Goal: Task Accomplishment & Management: Use online tool/utility

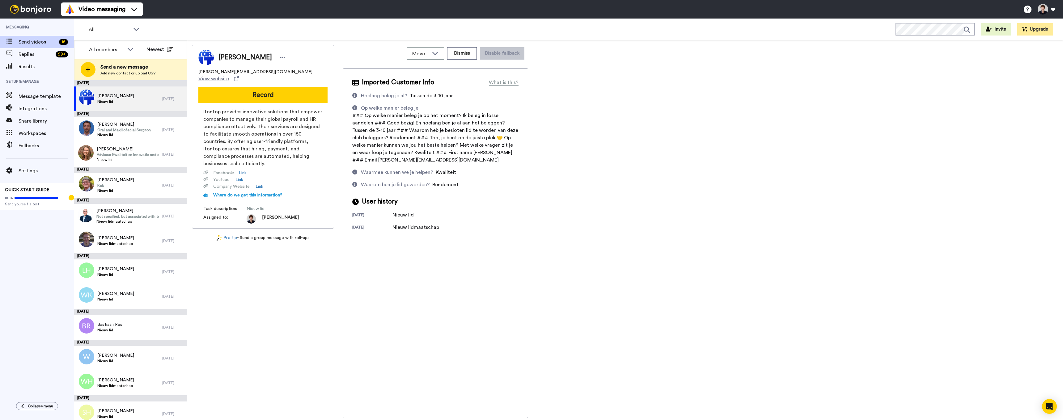
click at [40, 95] on span "Message template" at bounding box center [47, 96] width 56 height 7
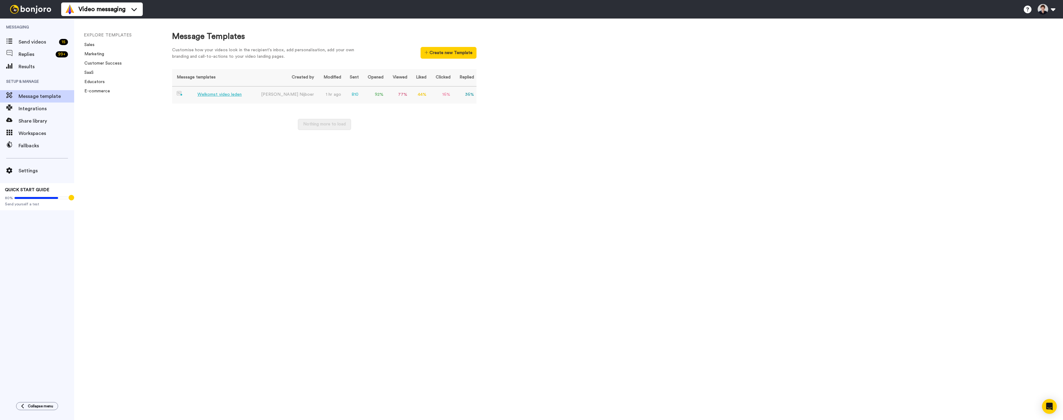
click at [224, 93] on div "Welkomst video leden" at bounding box center [219, 94] width 44 height 6
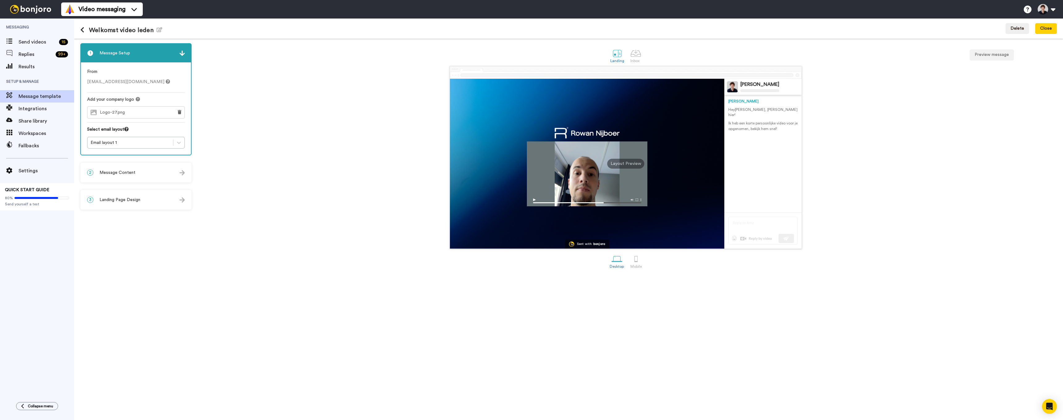
click at [141, 197] on div "3 Landing Page Design" at bounding box center [136, 200] width 110 height 19
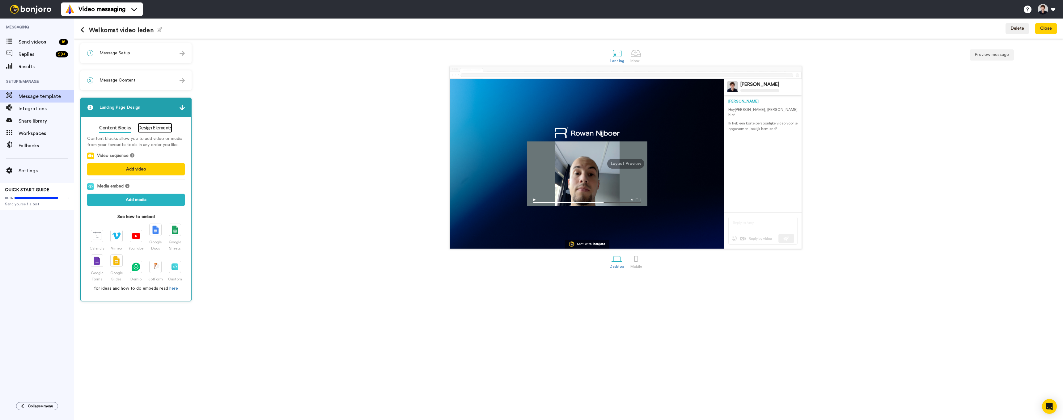
click at [154, 129] on link "Design Elements" at bounding box center [155, 128] width 34 height 10
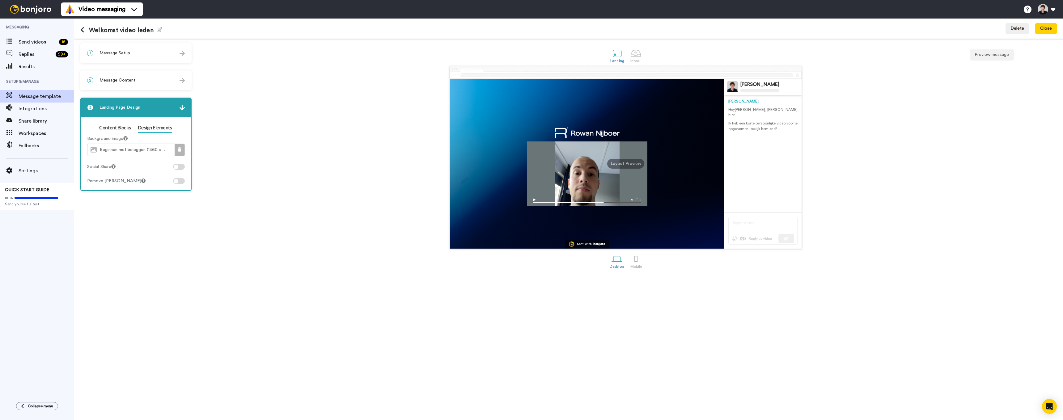
click at [181, 150] on icon at bounding box center [180, 149] width 4 height 4
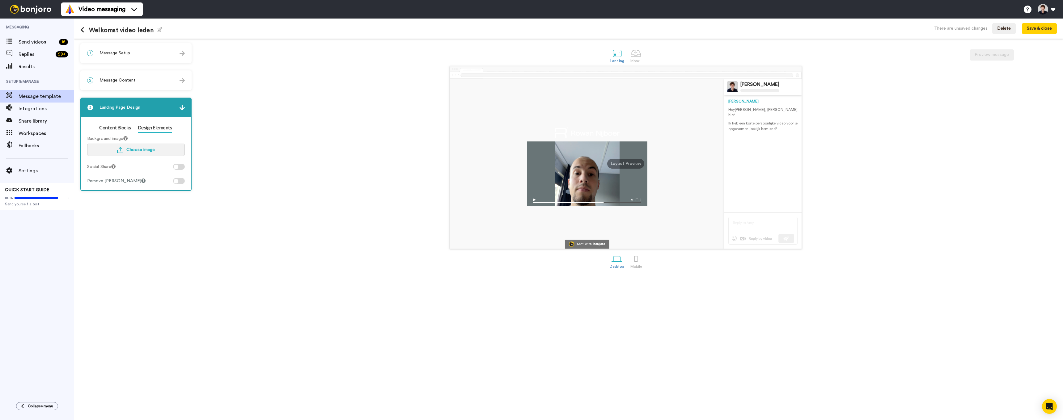
click at [145, 144] on button "Choose image" at bounding box center [136, 150] width 98 height 12
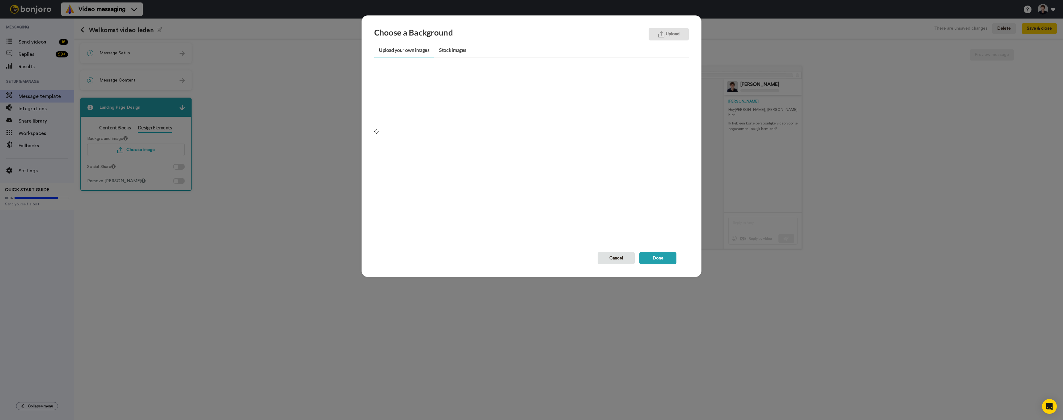
click at [671, 37] on button "Upload" at bounding box center [669, 34] width 40 height 12
click at [667, 35] on button "Upload" at bounding box center [669, 34] width 40 height 12
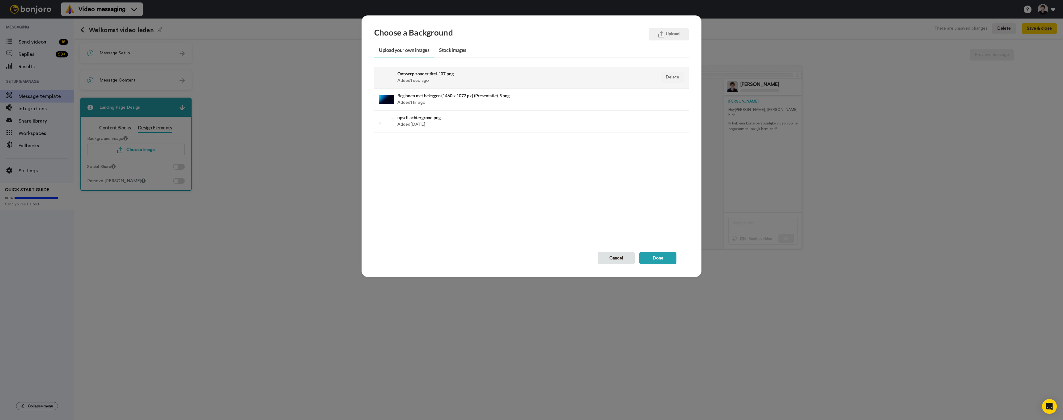
click at [437, 73] on h4 "Ontwerp zonder titel-107.png" at bounding box center [501, 73] width 208 height 5
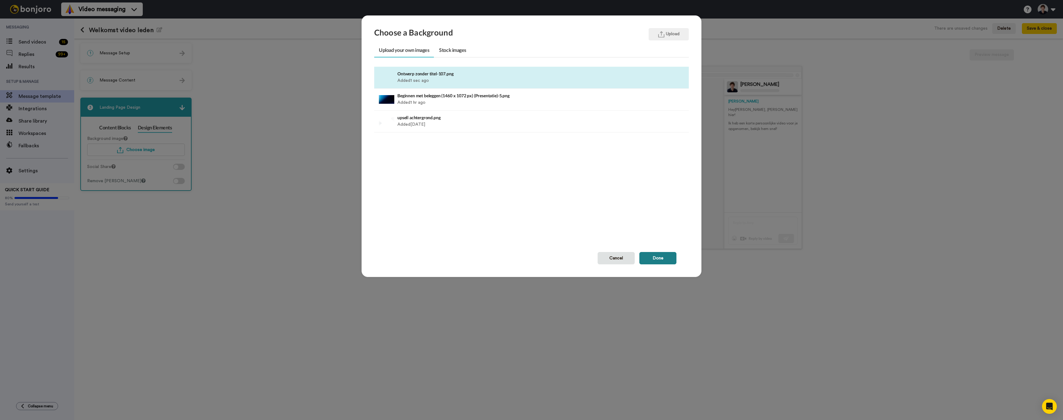
click at [656, 261] on button "Done" at bounding box center [657, 258] width 37 height 12
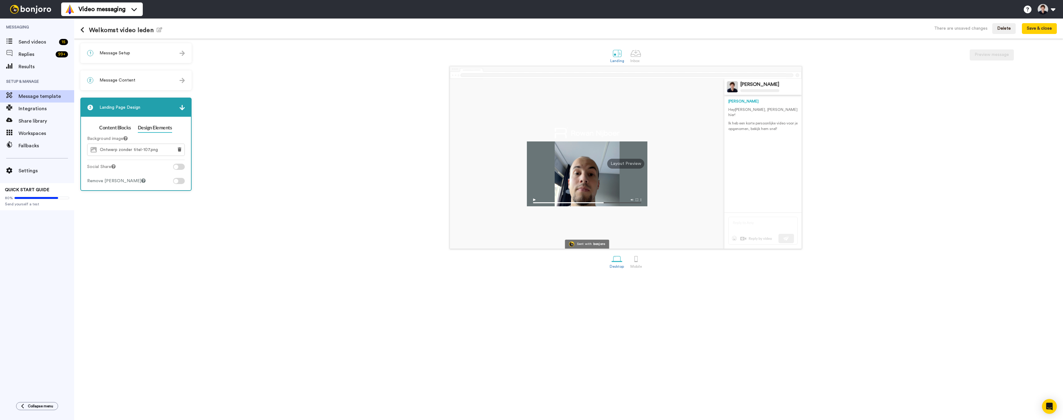
click at [110, 52] on span "Message Setup" at bounding box center [115, 53] width 31 height 6
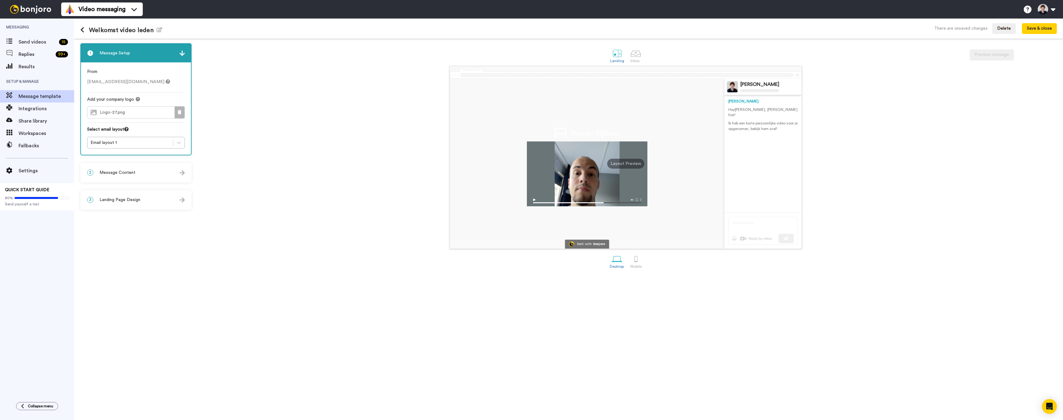
click at [178, 111] on icon at bounding box center [180, 112] width 4 height 4
click at [137, 112] on span "Choose a Logo" at bounding box center [140, 112] width 31 height 4
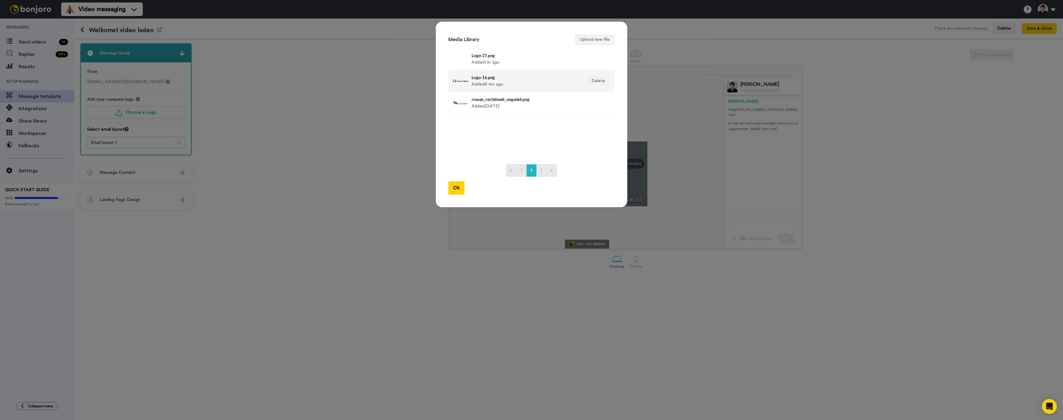
click at [470, 84] on div "Logo-16.png Added 6 mo ago" at bounding box center [515, 81] width 125 height 15
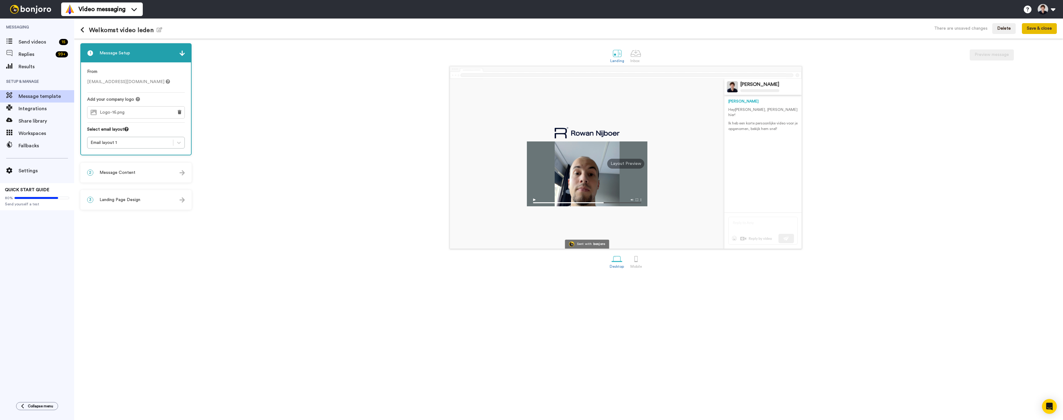
click at [1037, 28] on button "Save & close" at bounding box center [1039, 28] width 35 height 11
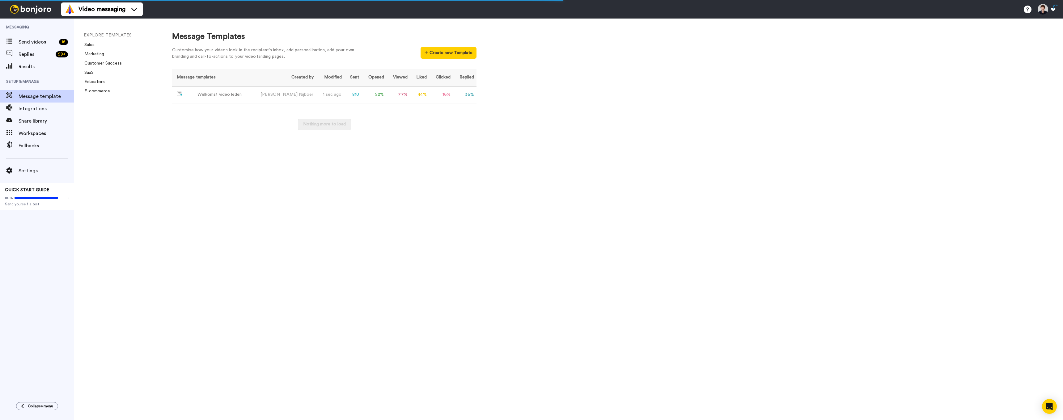
click at [823, 250] on div "Message Templates Customise how your videos look in the recipient's inbox, add …" at bounding box center [611, 220] width 903 height 402
click at [217, 95] on div "Welkomst video leden" at bounding box center [219, 94] width 44 height 6
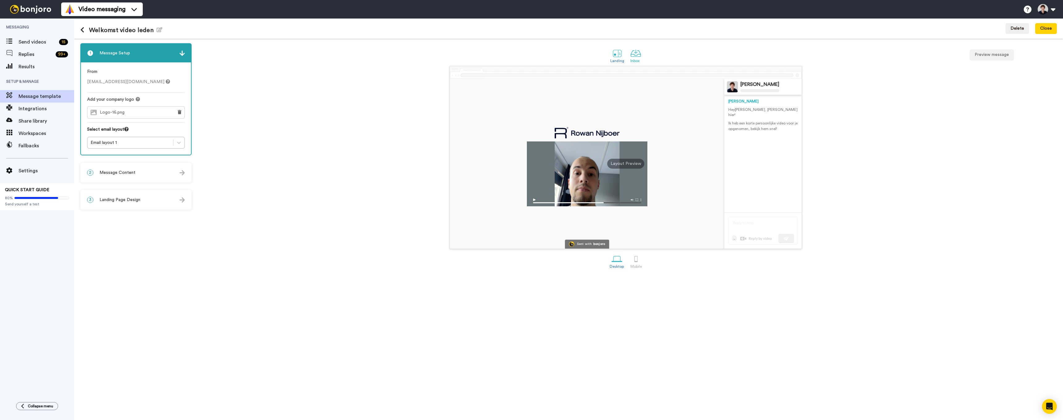
click at [629, 59] on link "Inbox" at bounding box center [635, 55] width 17 height 21
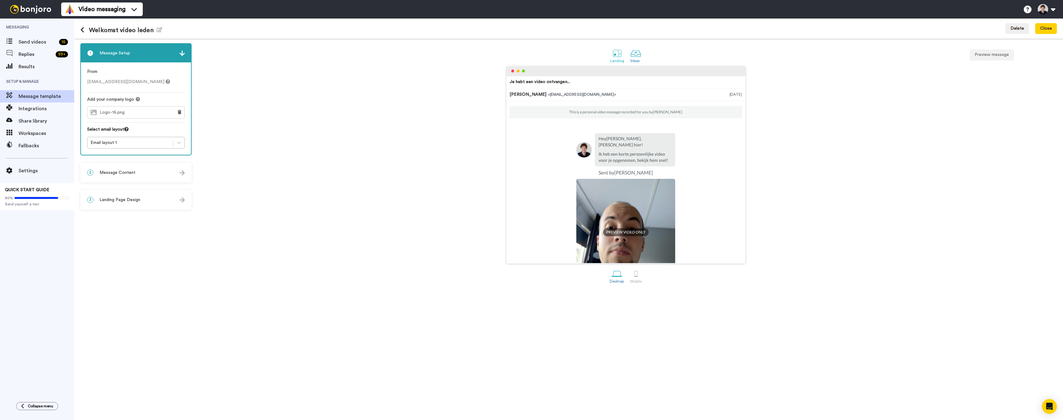
click at [621, 54] on div at bounding box center [617, 53] width 11 height 11
